Goal: Transaction & Acquisition: Book appointment/travel/reservation

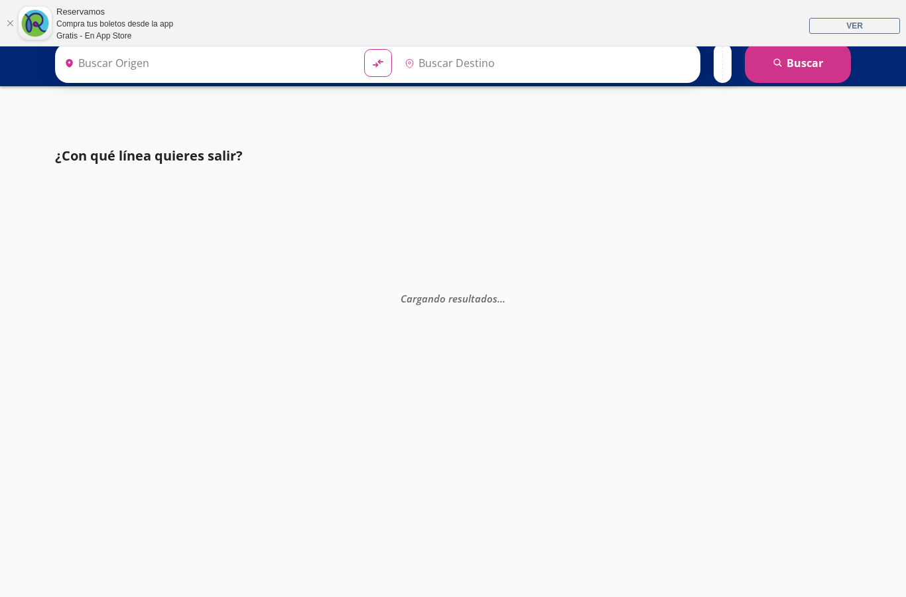
type input "[GEOGRAPHIC_DATA], [GEOGRAPHIC_DATA]"
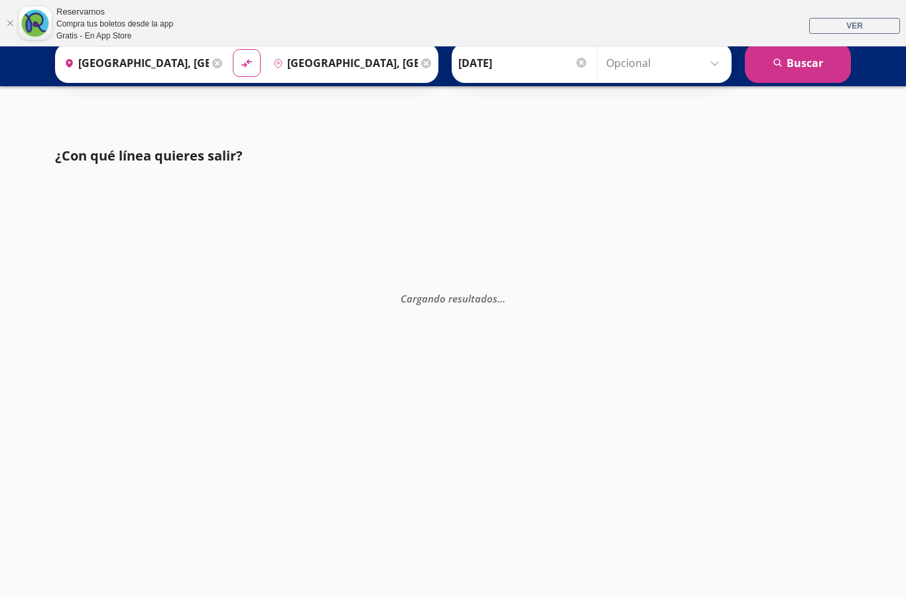
click at [796, 66] on button "search [GEOGRAPHIC_DATA]" at bounding box center [797, 63] width 106 height 40
type input "[GEOGRAPHIC_DATA], [GEOGRAPHIC_DATA]"
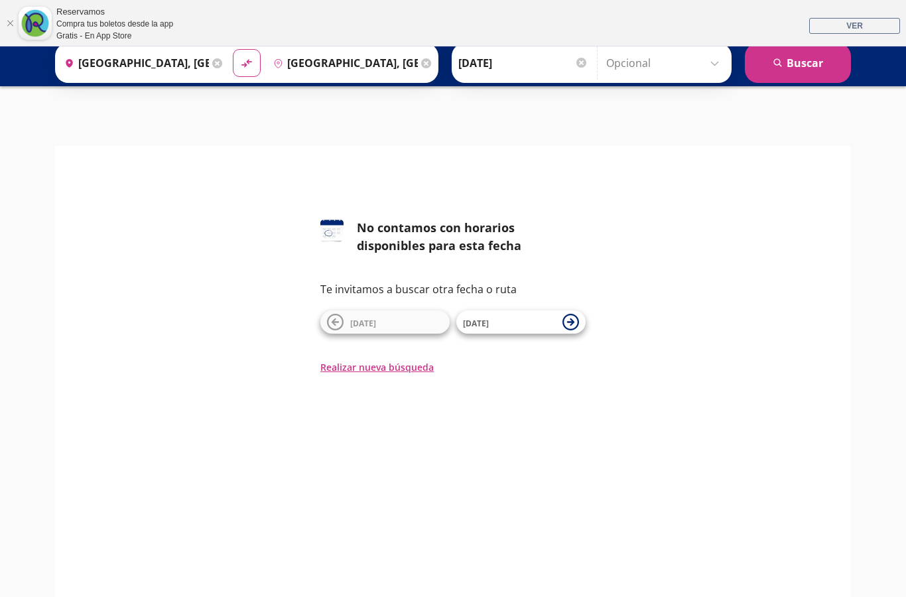
click at [497, 316] on span "[DATE]" at bounding box center [509, 322] width 93 height 16
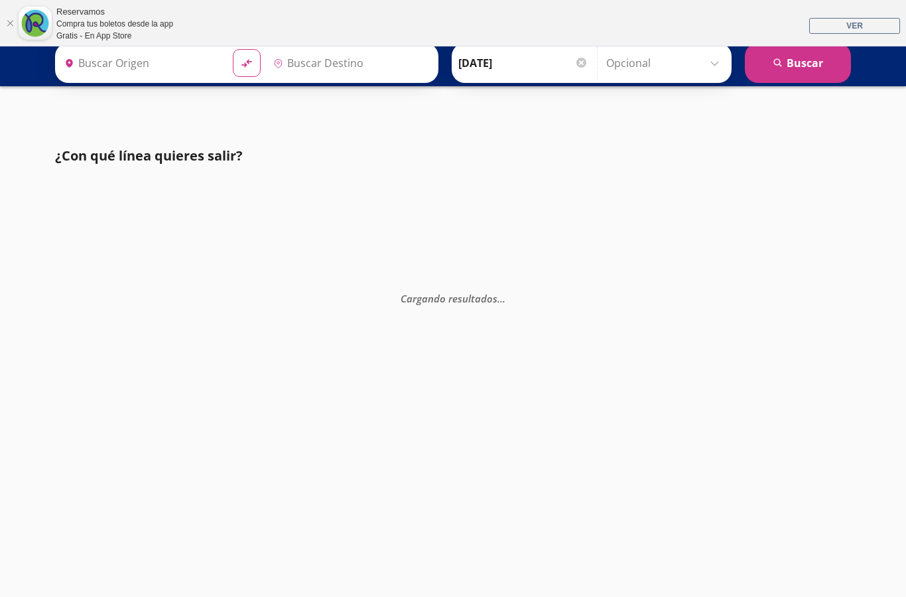
type input "[GEOGRAPHIC_DATA], [GEOGRAPHIC_DATA]"
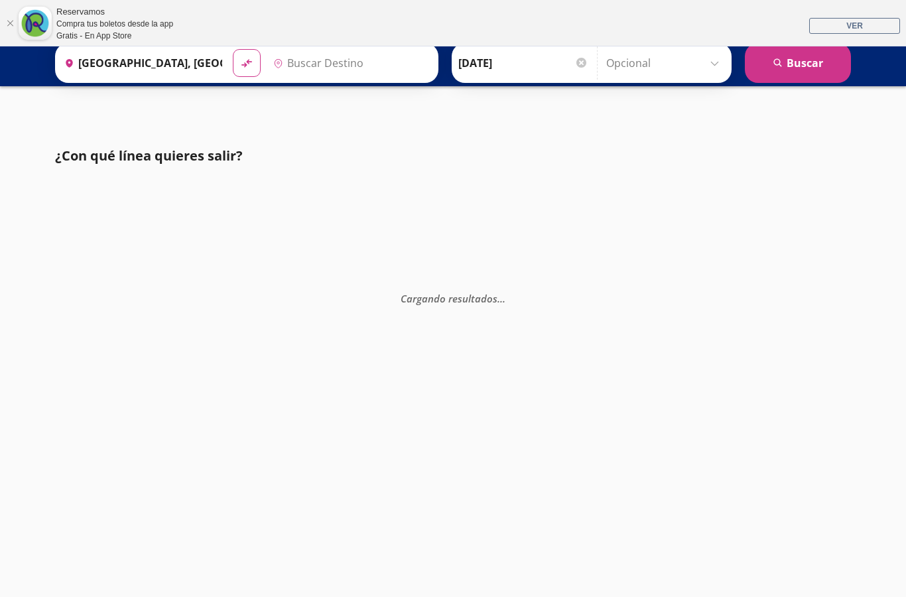
type input "[GEOGRAPHIC_DATA], [GEOGRAPHIC_DATA]"
click at [13, 19] on link "Cerrar" at bounding box center [10, 23] width 8 height 8
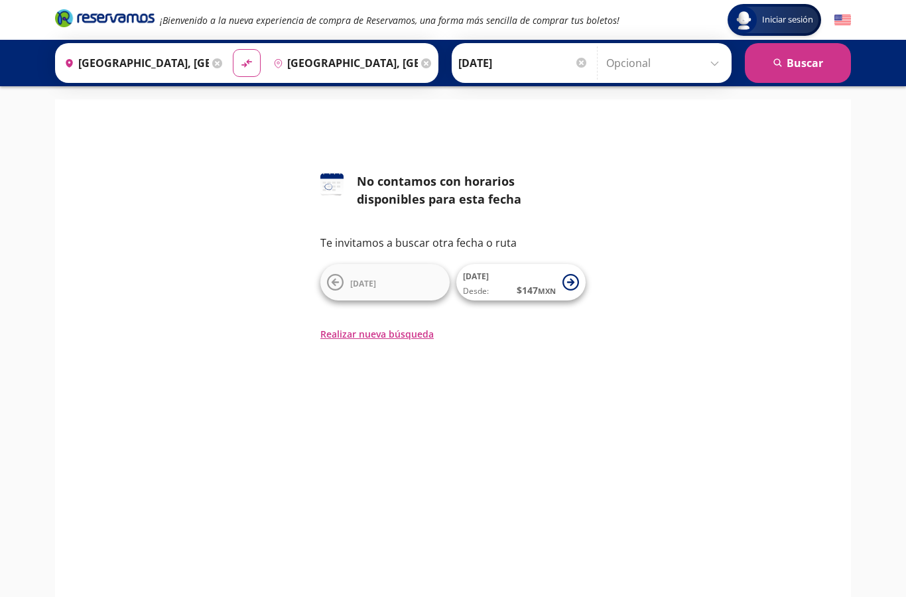
click at [704, 57] on input "Opcional" at bounding box center [665, 62] width 119 height 33
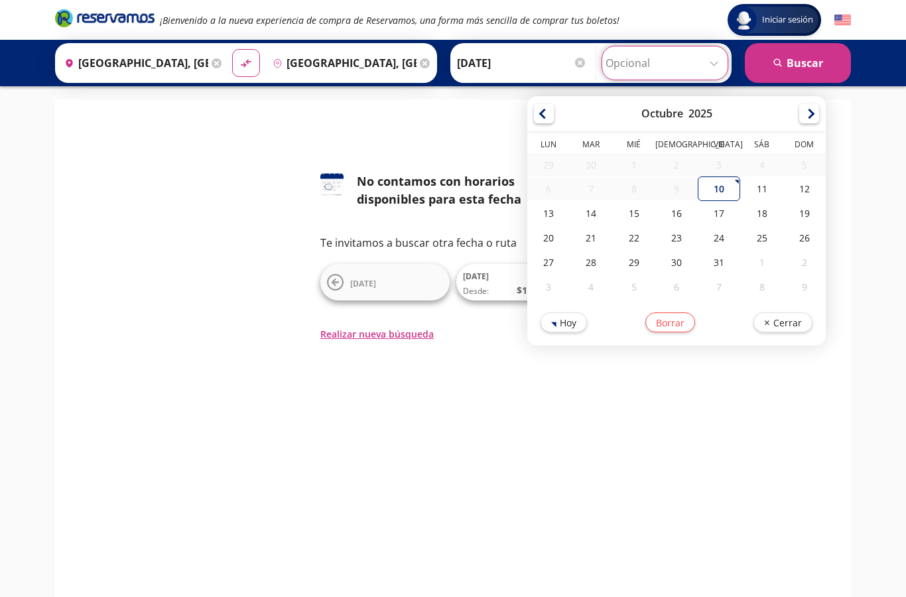
click at [781, 184] on div "11" at bounding box center [761, 188] width 42 height 25
type input "[DATE]"
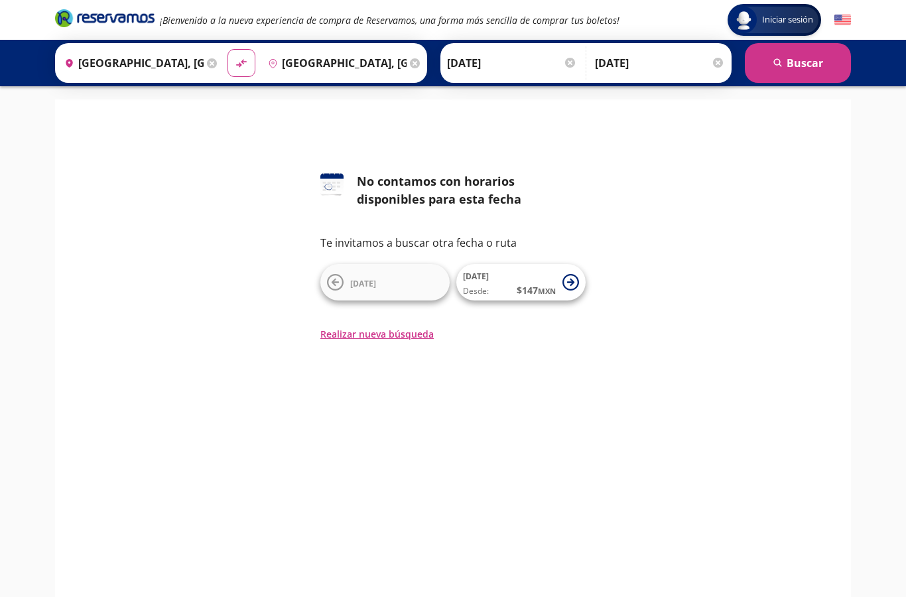
click at [555, 272] on span "[DATE] Desde: $ 147 MXN" at bounding box center [509, 282] width 93 height 30
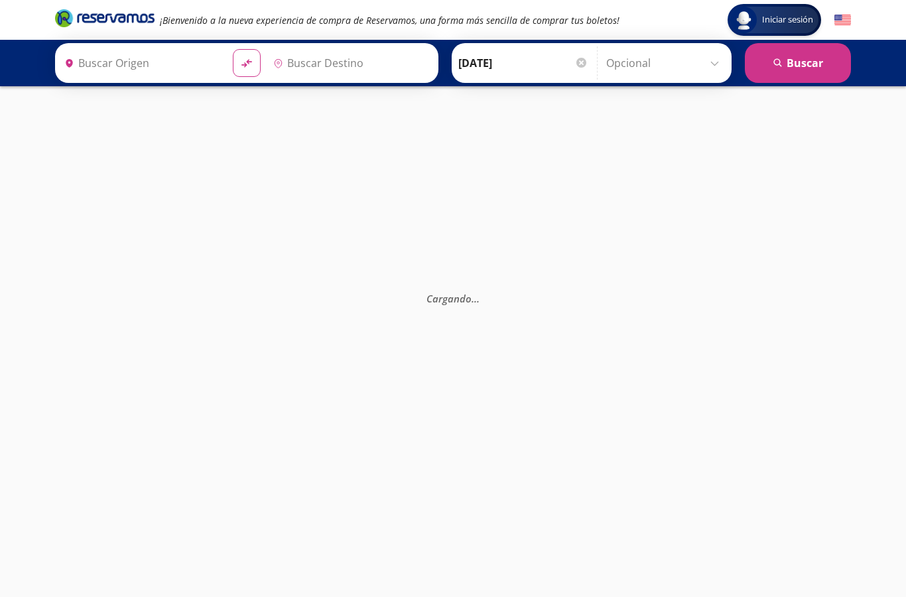
type input "[GEOGRAPHIC_DATA], [GEOGRAPHIC_DATA]"
